Goal: Transaction & Acquisition: Register for event/course

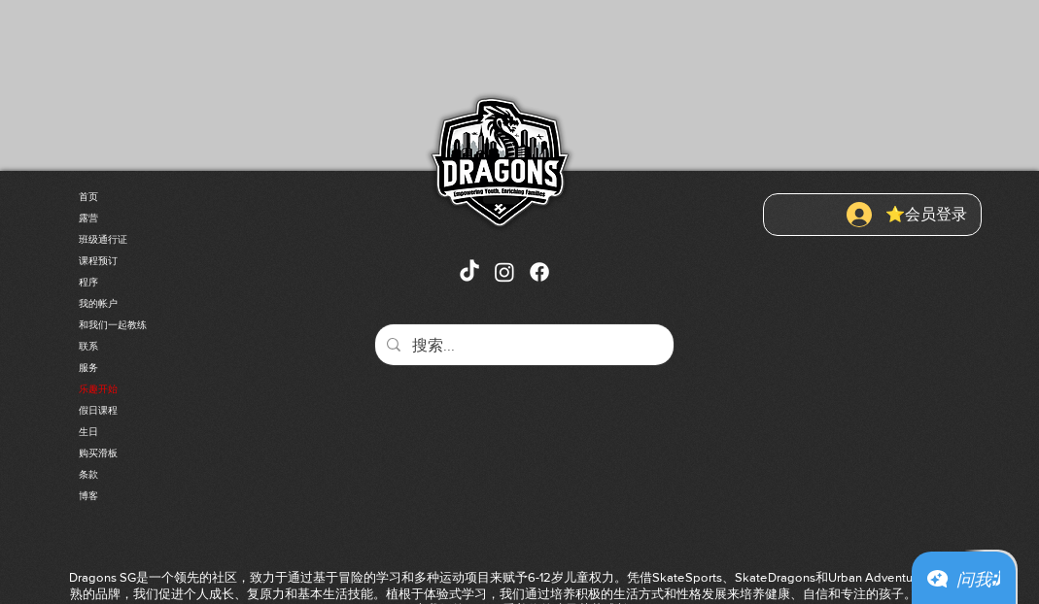
scroll to position [4775, 0]
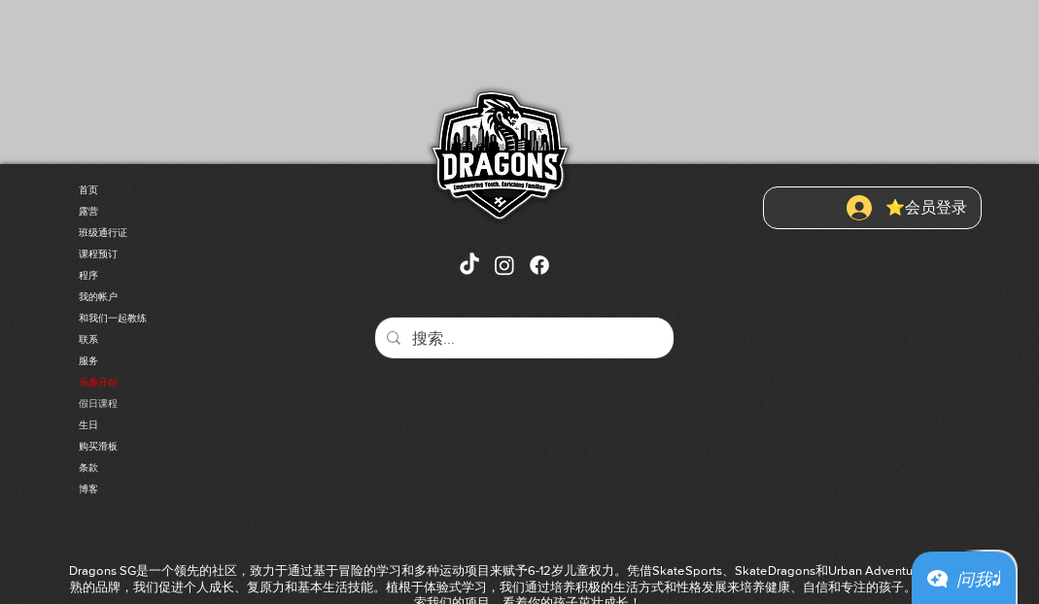
click at [122, 406] on link "假日课程" at bounding box center [181, 403] width 204 height 21
click at [115, 249] on link "课程预订" at bounding box center [181, 254] width 204 height 21
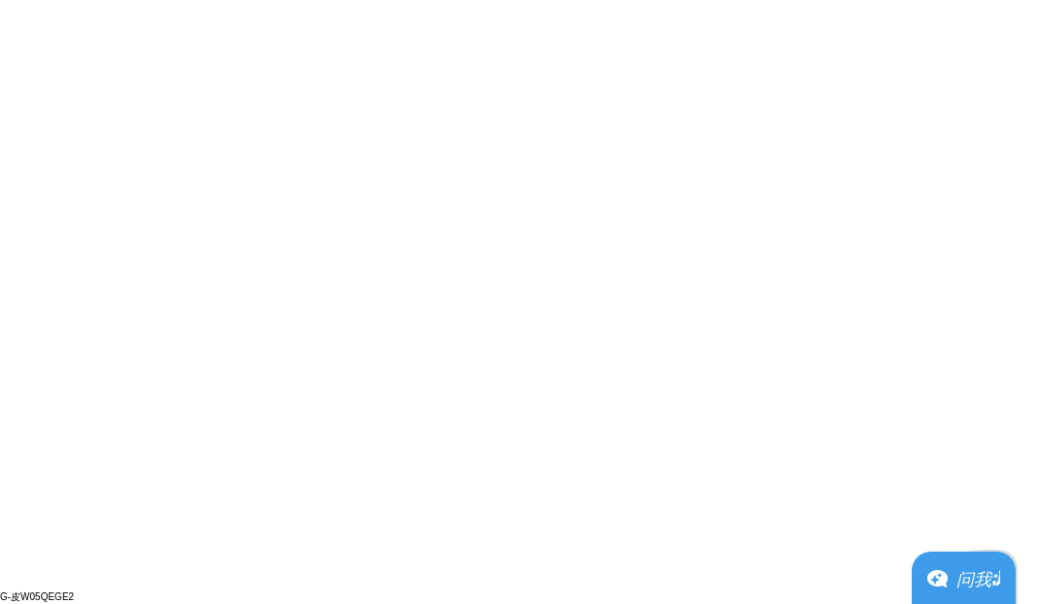
scroll to position [4213, 0]
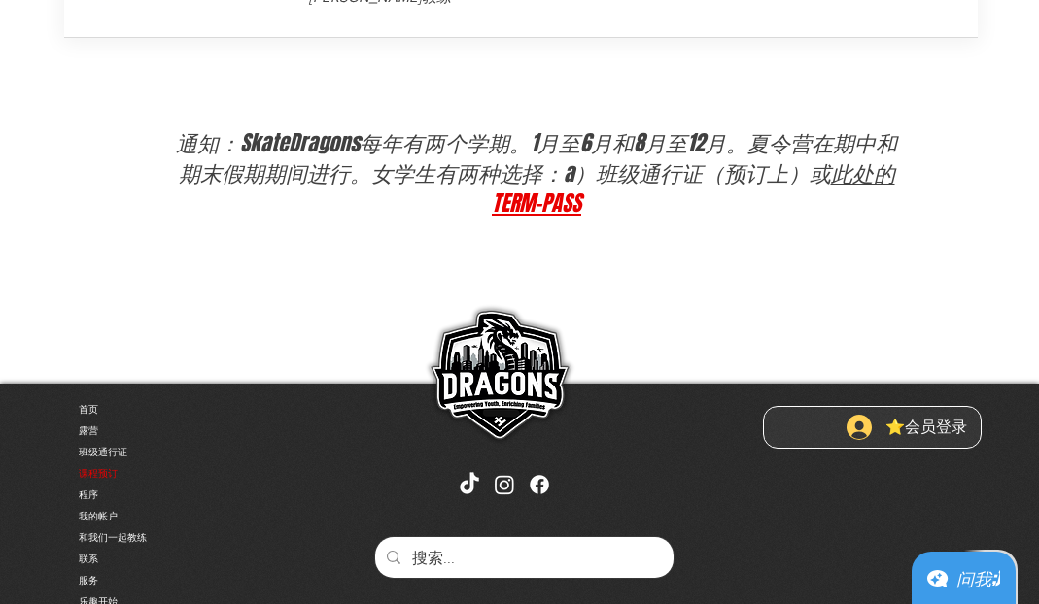
scroll to position [802, 1]
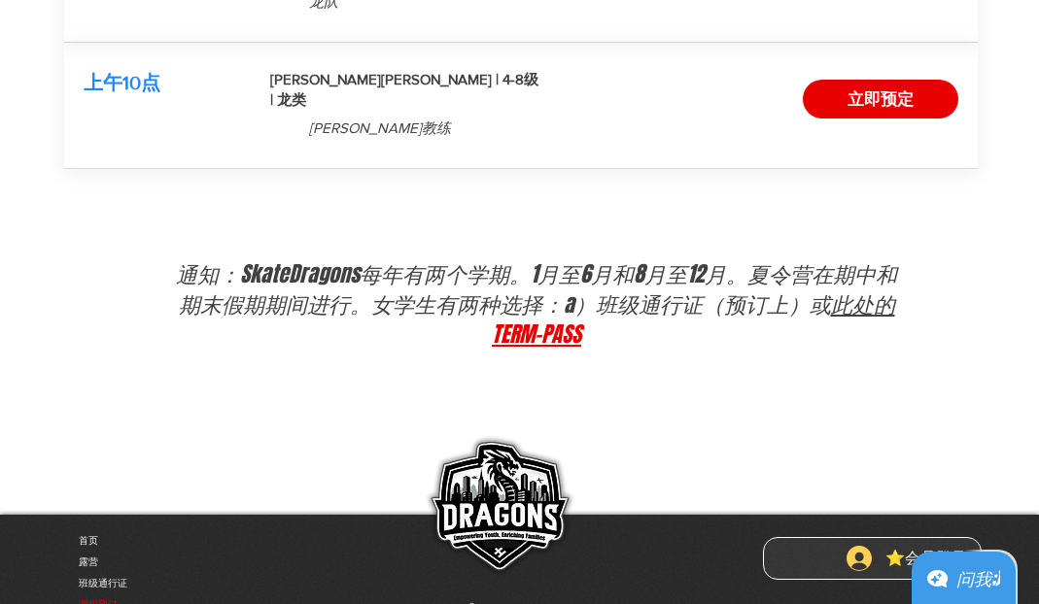
click at [557, 319] on link "TERM-PASS" at bounding box center [536, 334] width 89 height 31
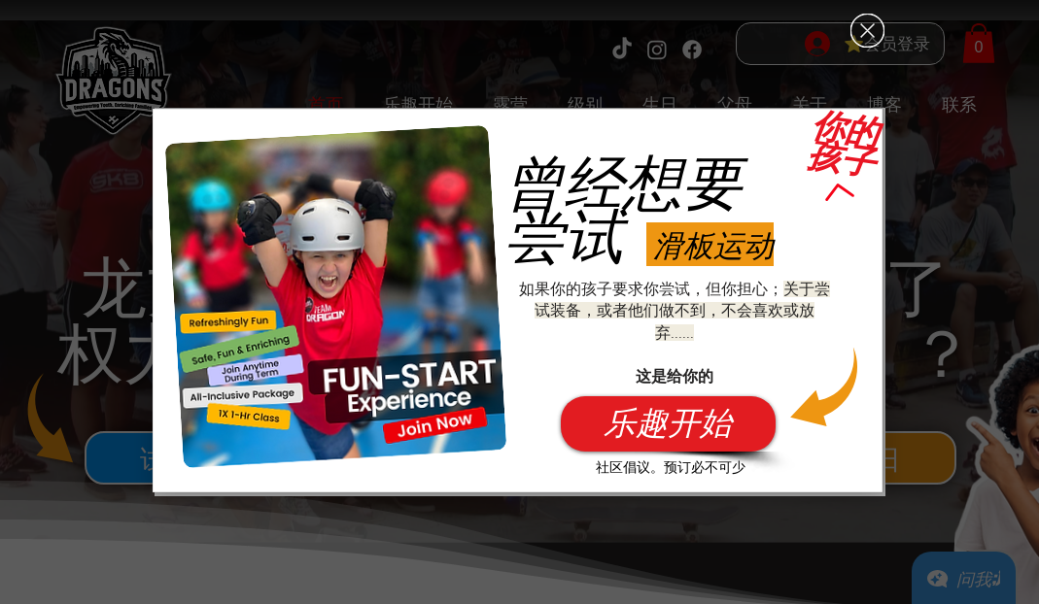
click at [908, 252] on div "乐趣-开始-免费" at bounding box center [519, 302] width 1039 height 604
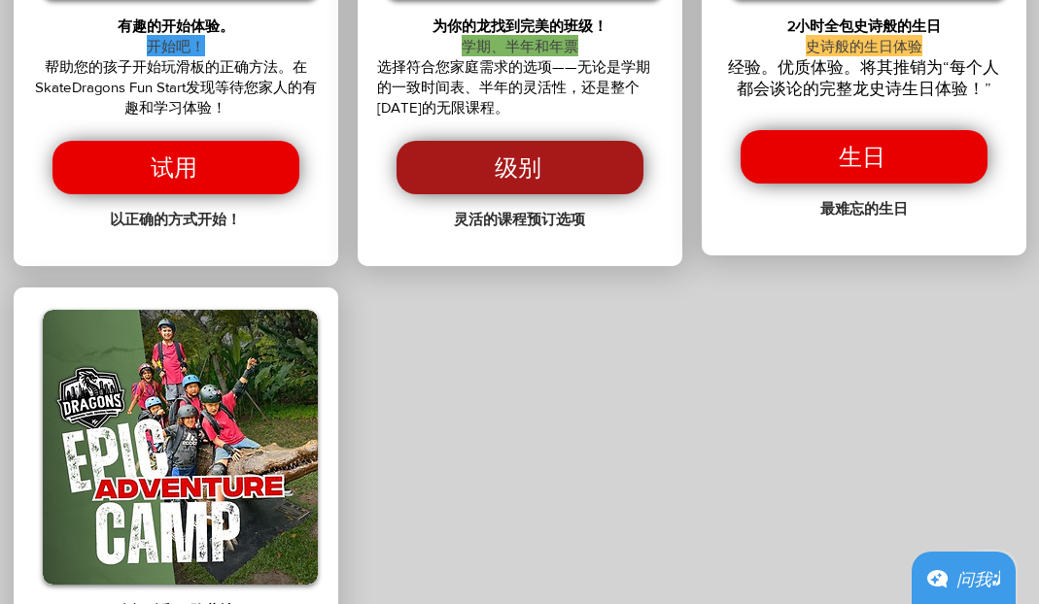
scroll to position [3813, 0]
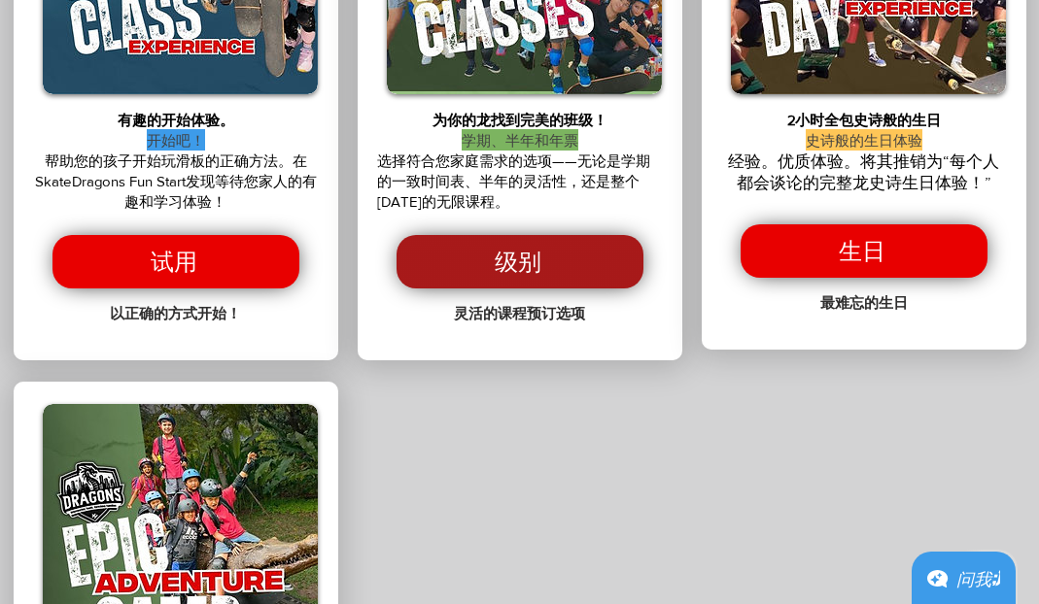
click at [509, 278] on span "级别" at bounding box center [518, 261] width 47 height 33
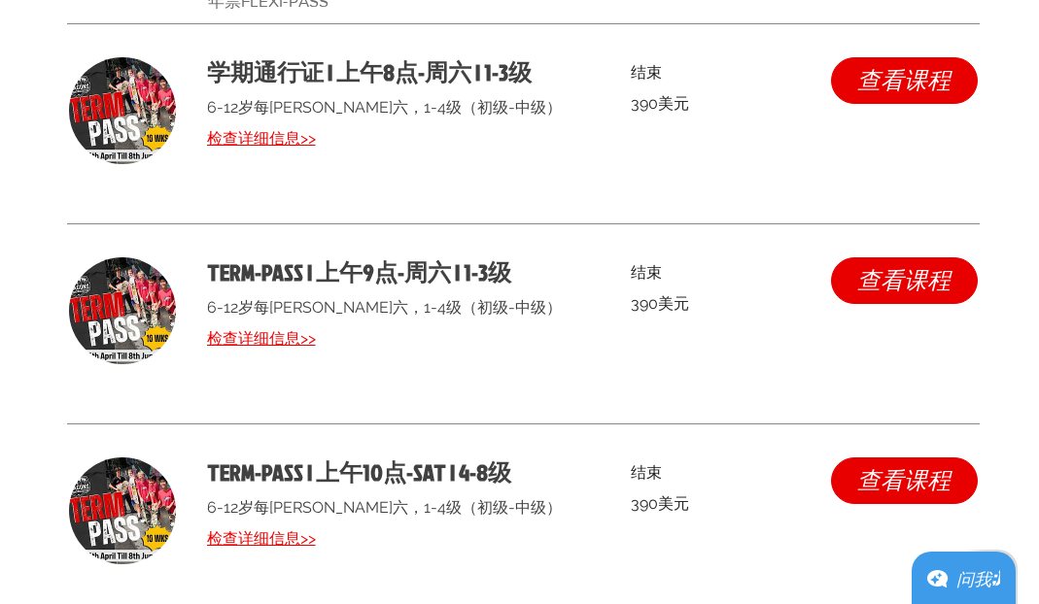
scroll to position [5127, 0]
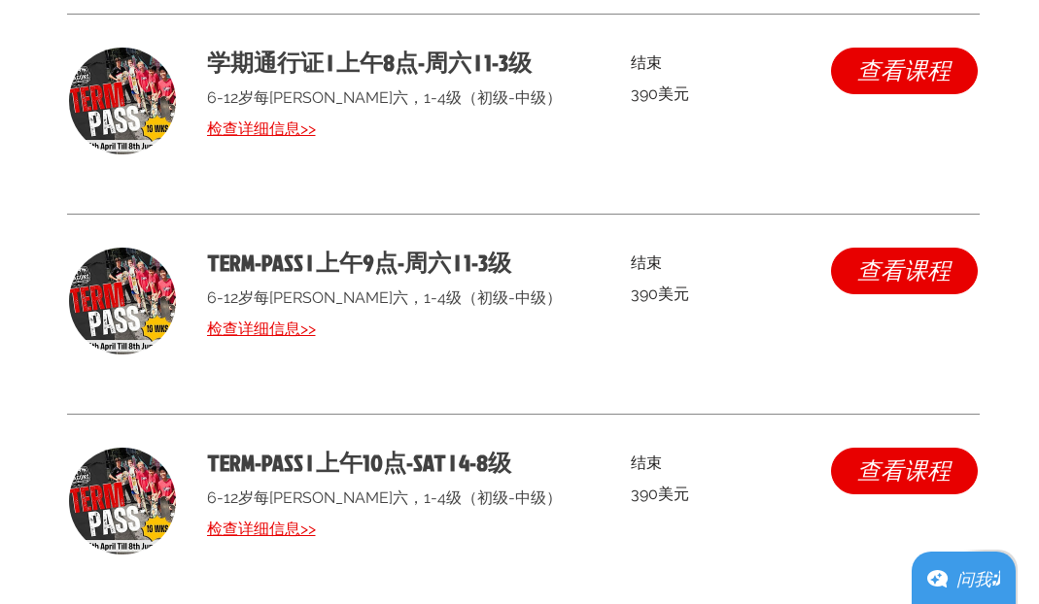
click at [671, 516] on section "TERM-PASS | 上午10点-SAT | 4-8级 6-12岁每[PERSON_NAME]六，1-4级（初级-中级） 检查详细信息>> 结束 390新加…" at bounding box center [523, 514] width 912 height 199
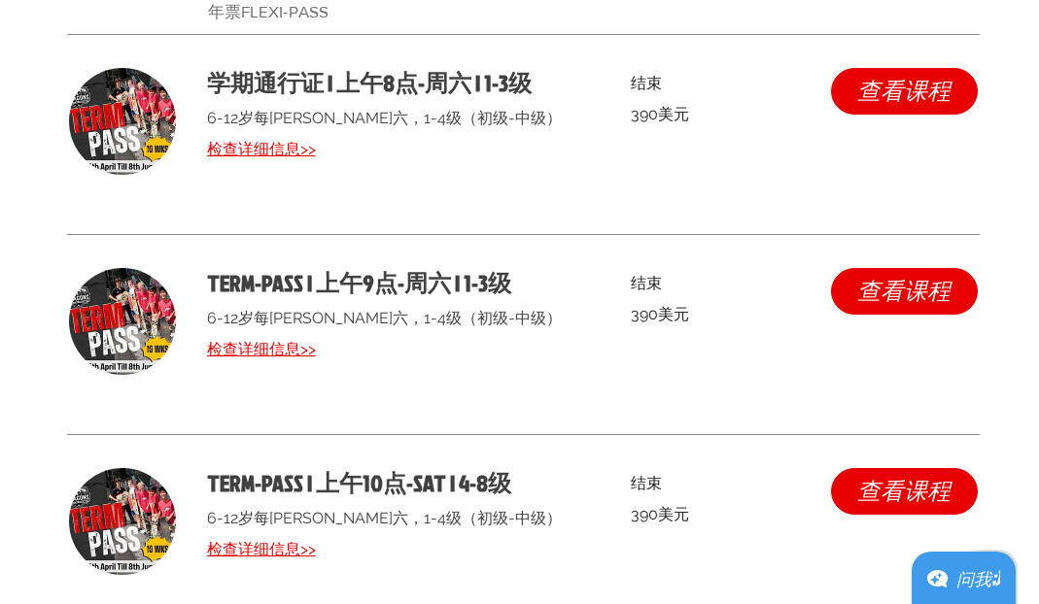
scroll to position [5142, 0]
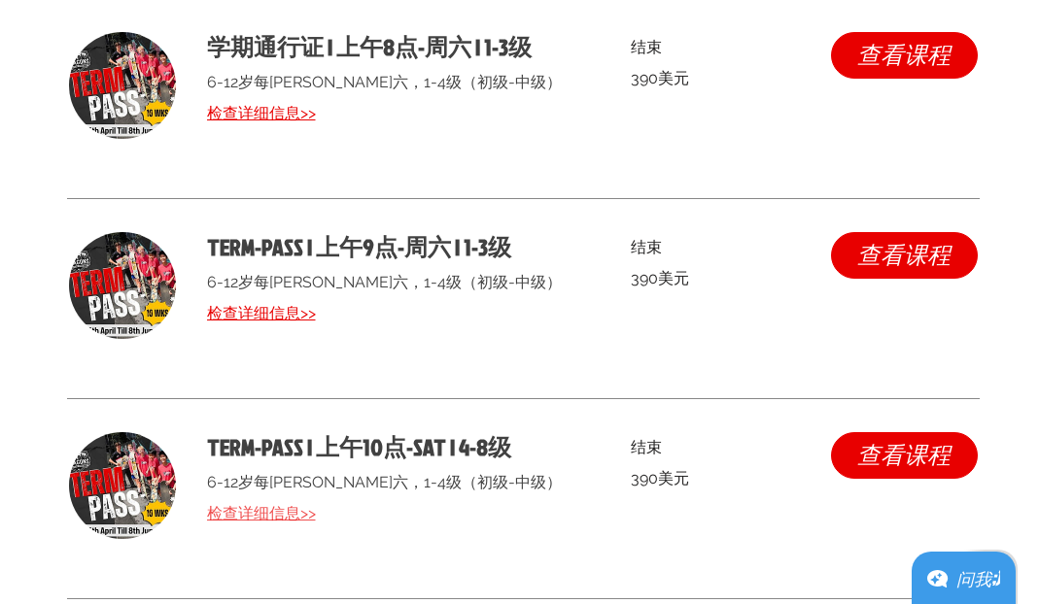
click at [284, 504] on span "检查详细信息>>" at bounding box center [261, 513] width 109 height 18
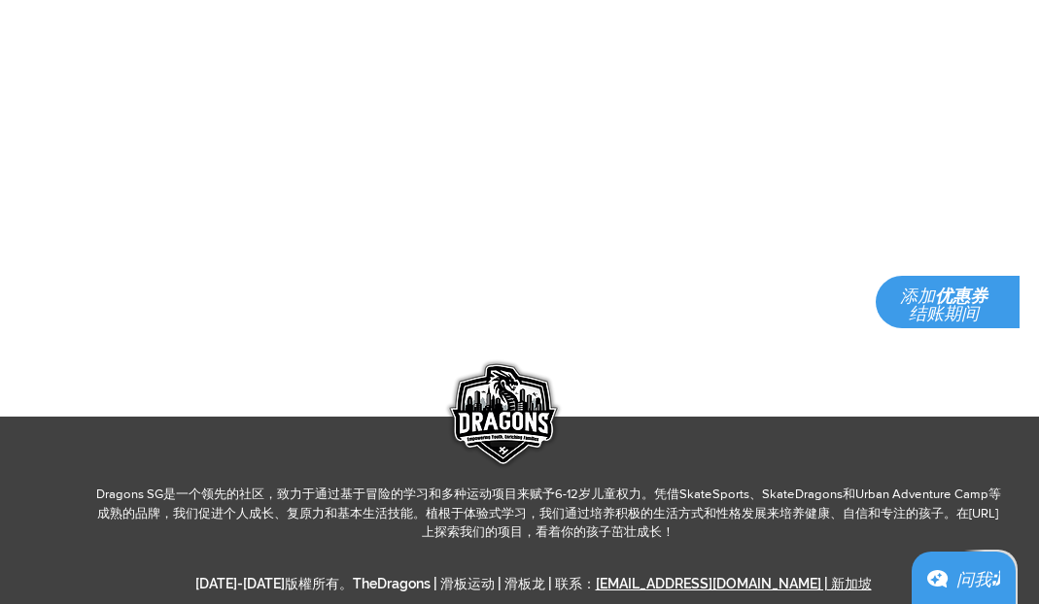
scroll to position [1329, 0]
